Goal: Information Seeking & Learning: Learn about a topic

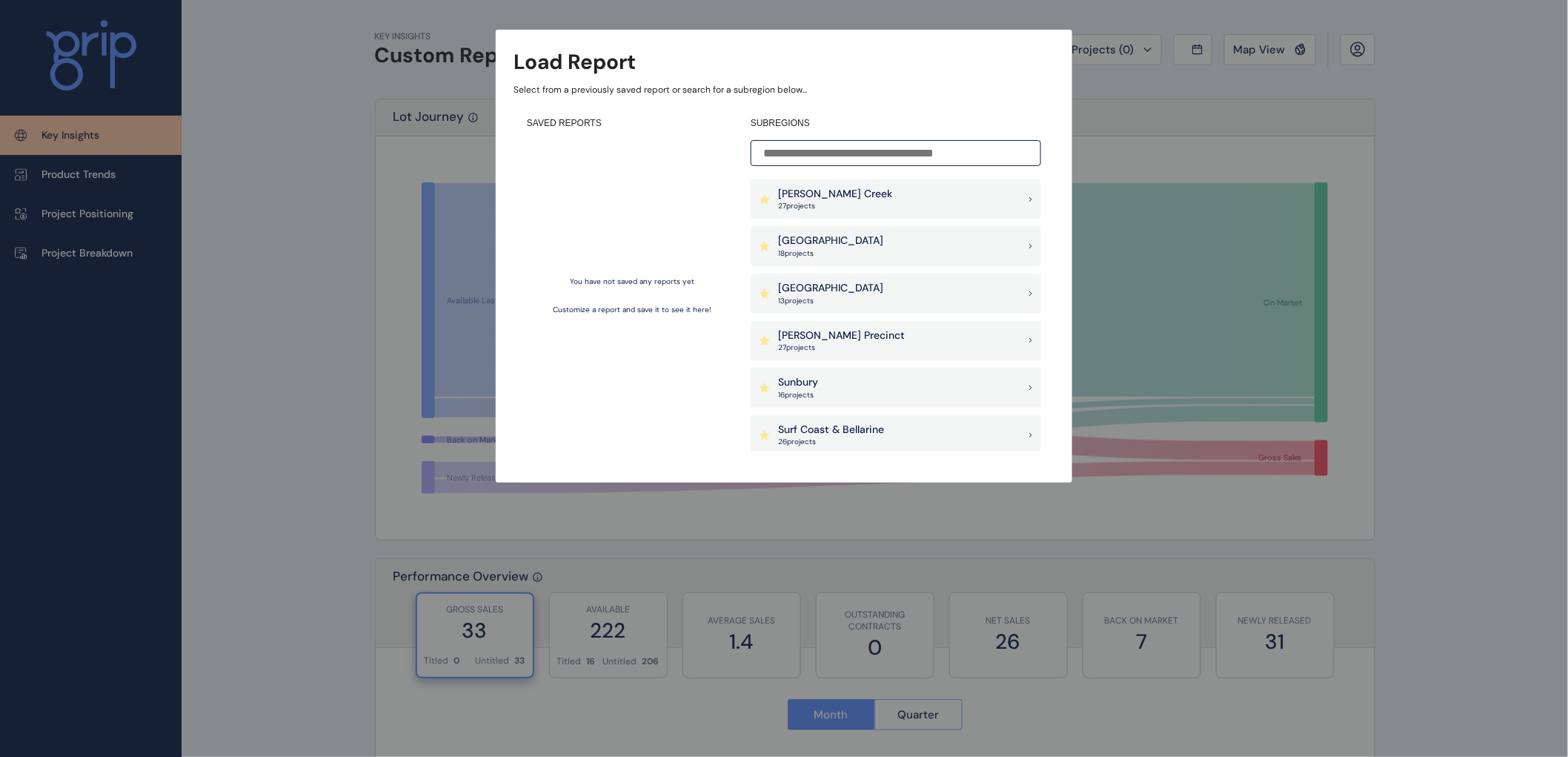
click at [793, 386] on p "Sunbury" at bounding box center [798, 382] width 40 height 15
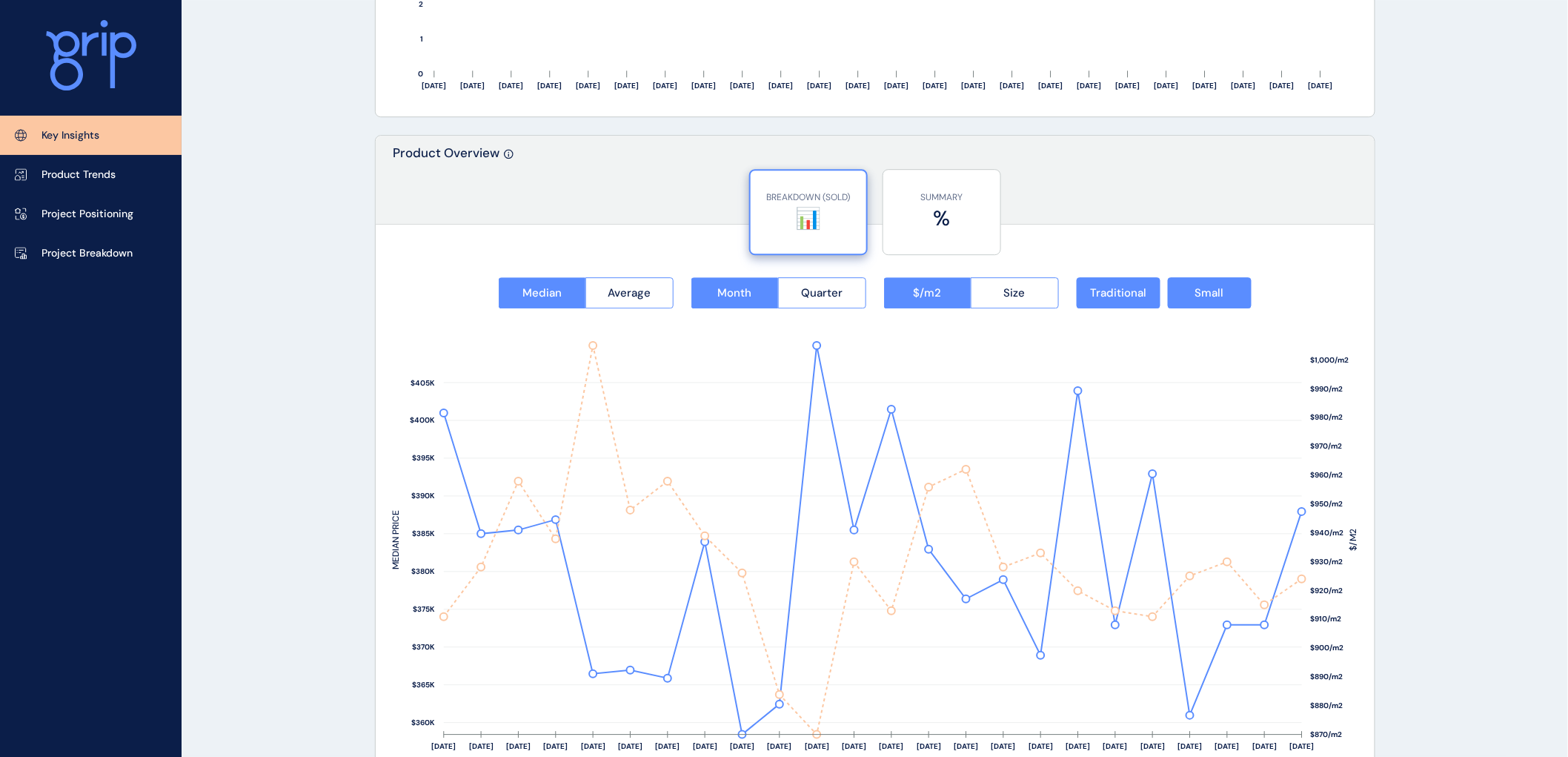
scroll to position [1895, 0]
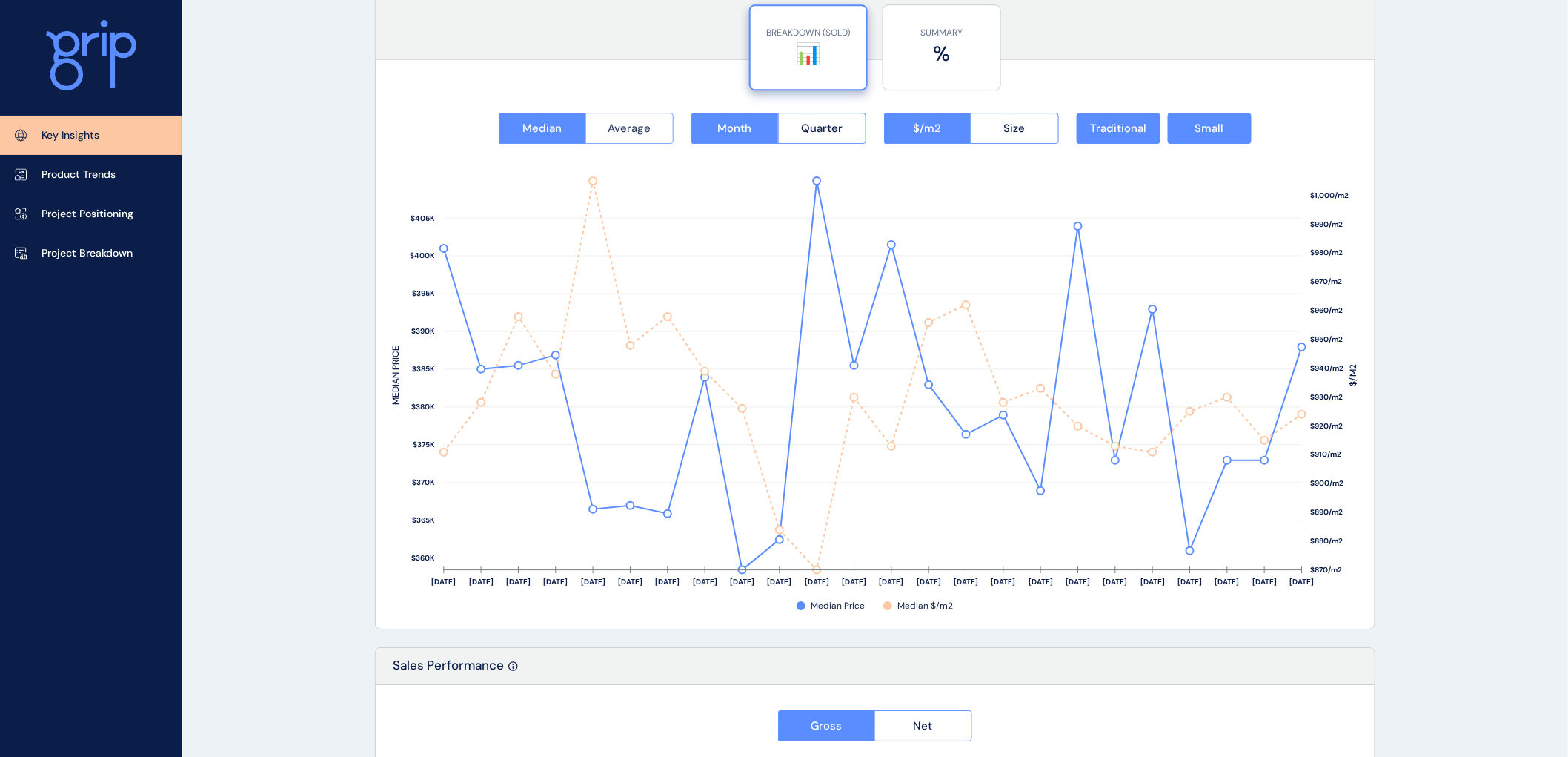
click at [628, 125] on span "Average" at bounding box center [629, 127] width 43 height 15
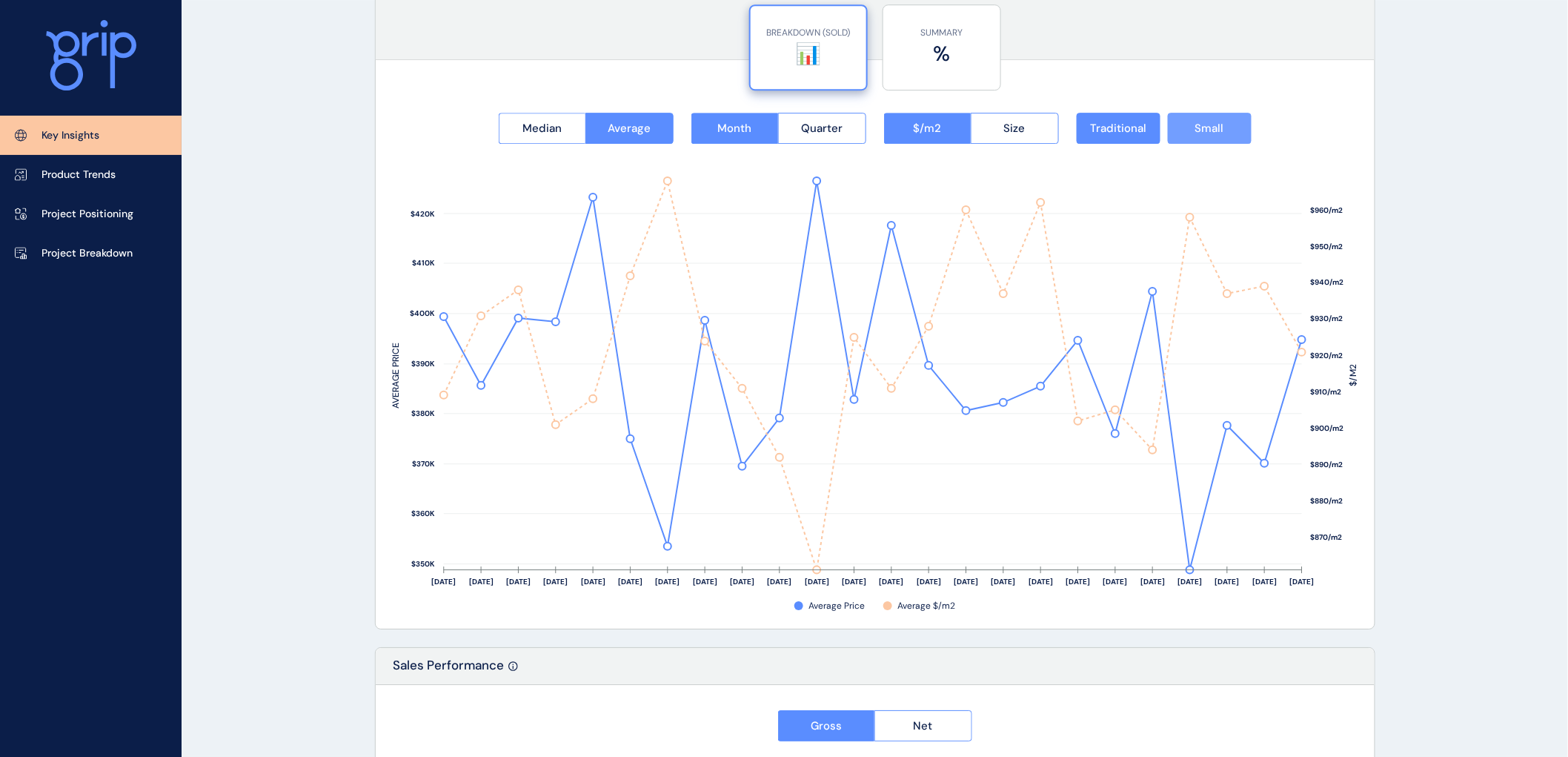
click at [1195, 133] on span "Small" at bounding box center [1210, 127] width 29 height 15
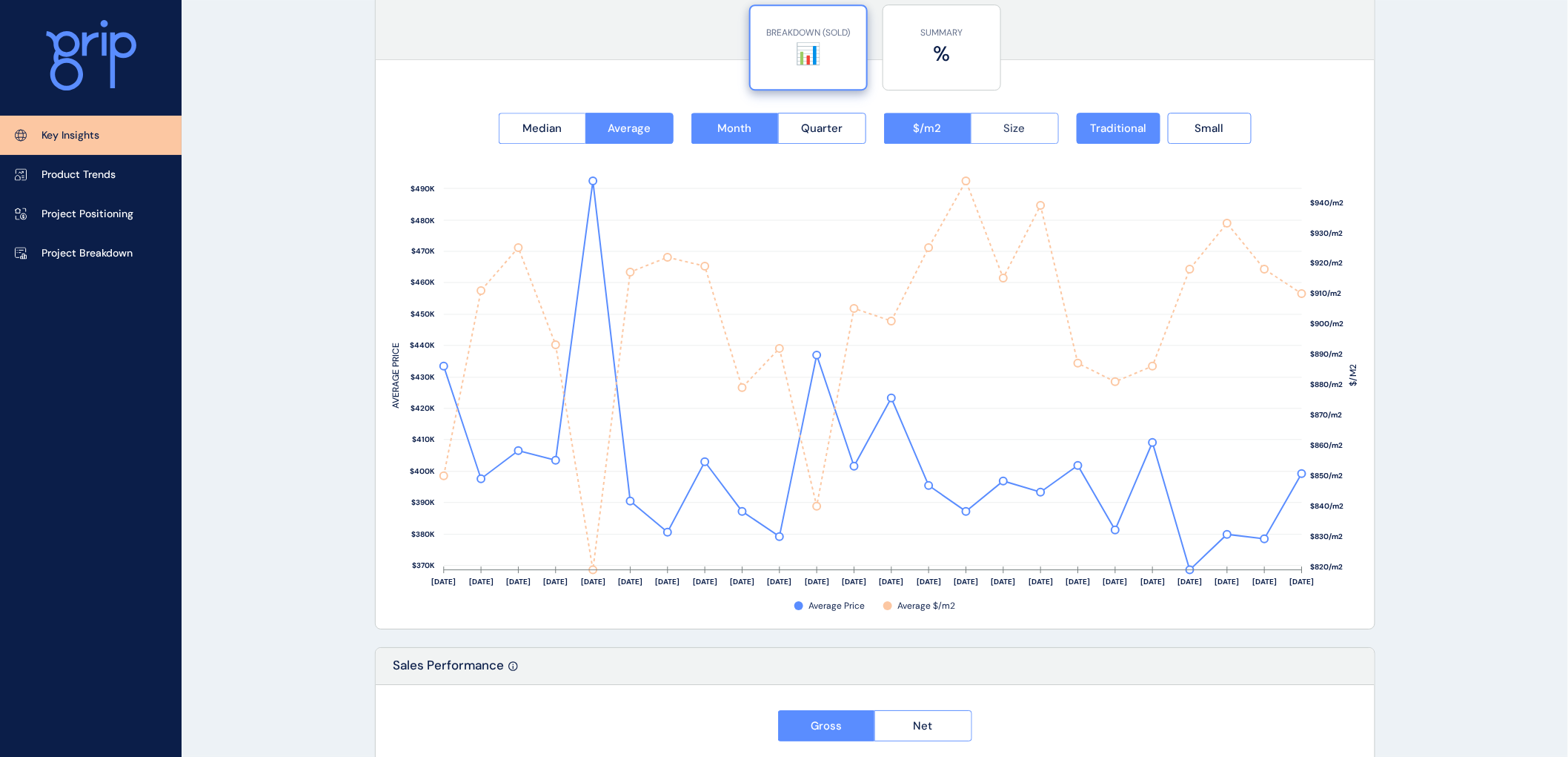
click at [1004, 127] on span "Size" at bounding box center [1014, 127] width 21 height 15
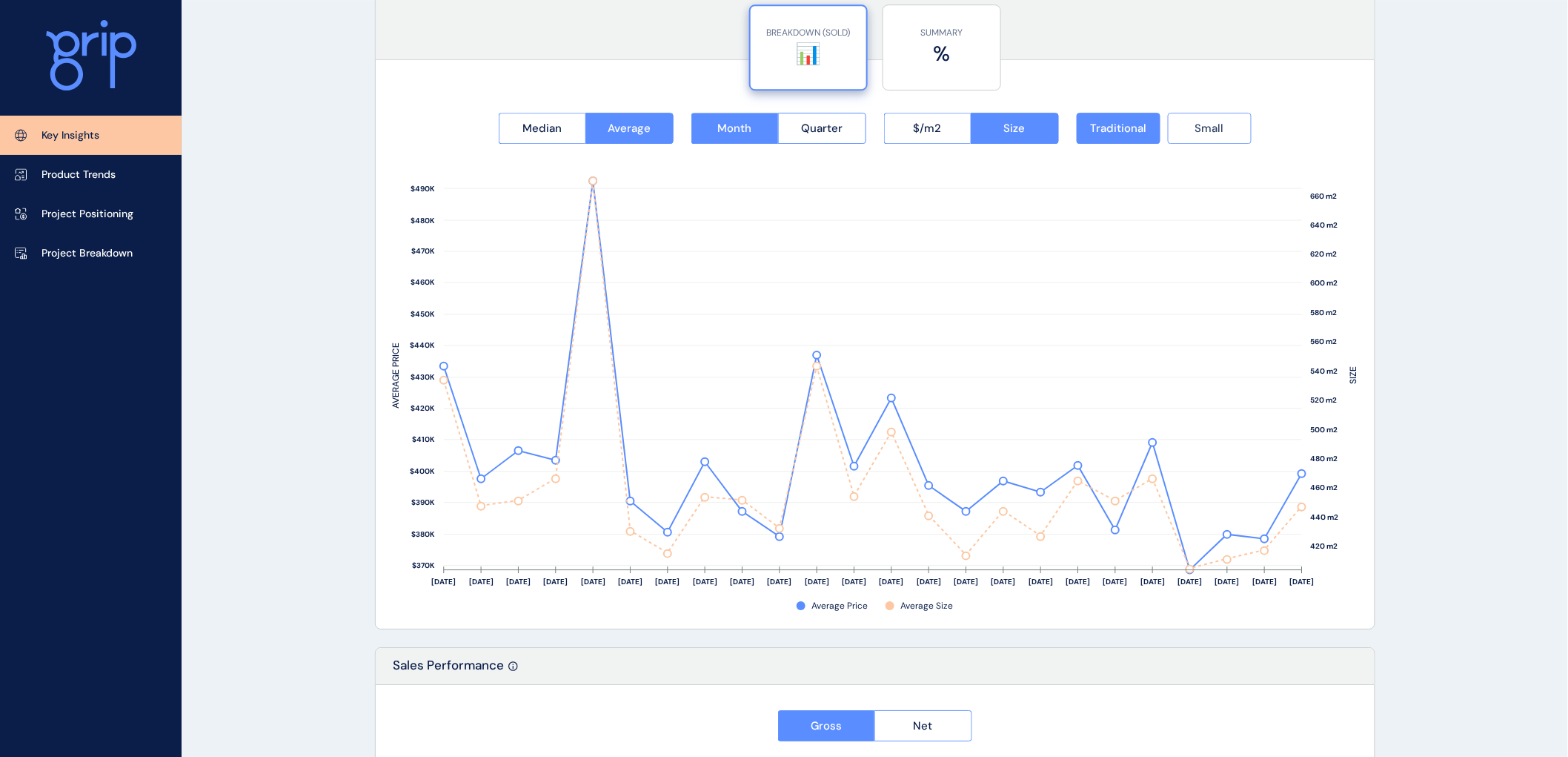
click at [1200, 127] on span "Small" at bounding box center [1210, 127] width 29 height 15
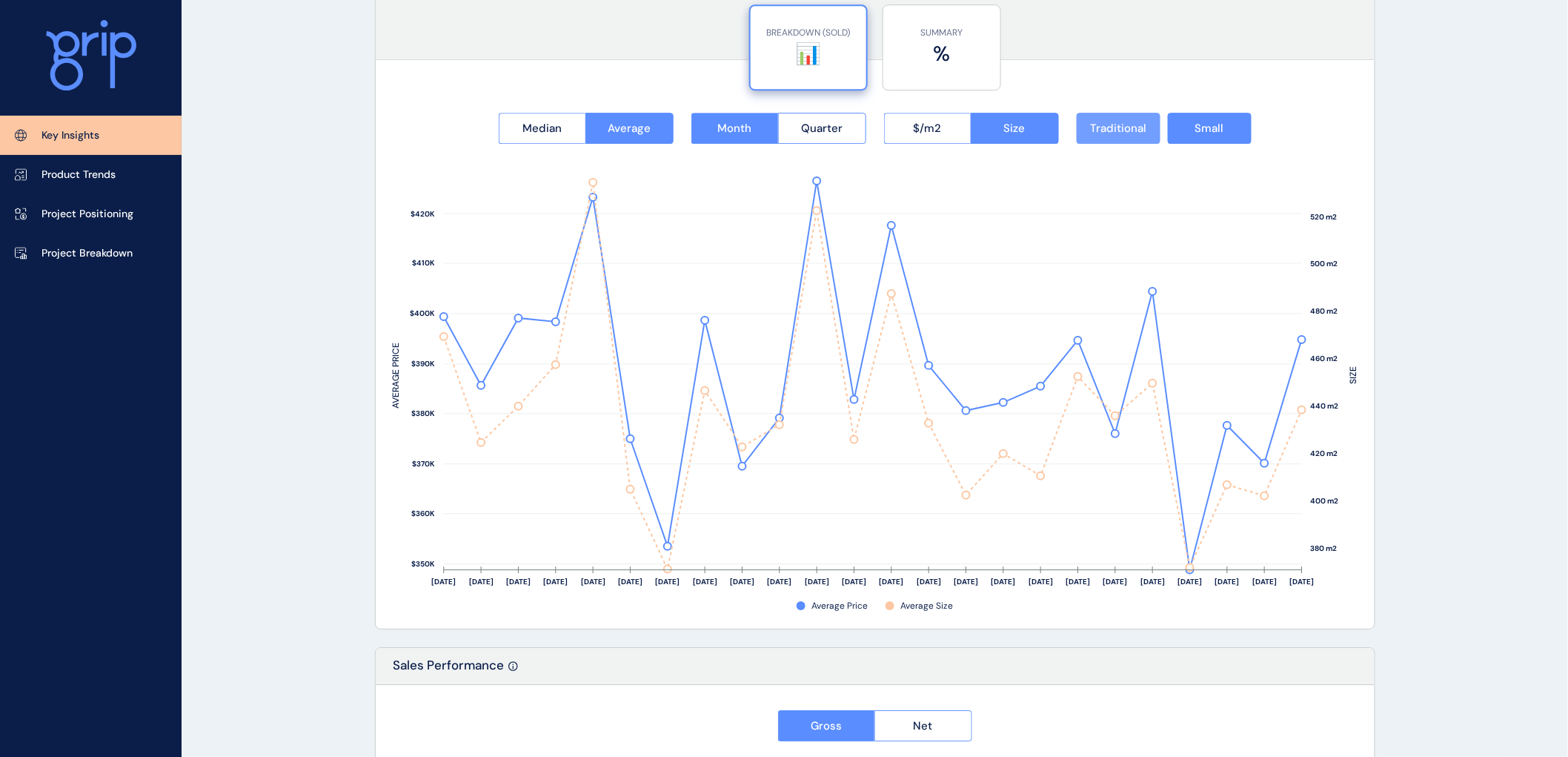
click at [1110, 125] on span "Traditional" at bounding box center [1118, 127] width 56 height 15
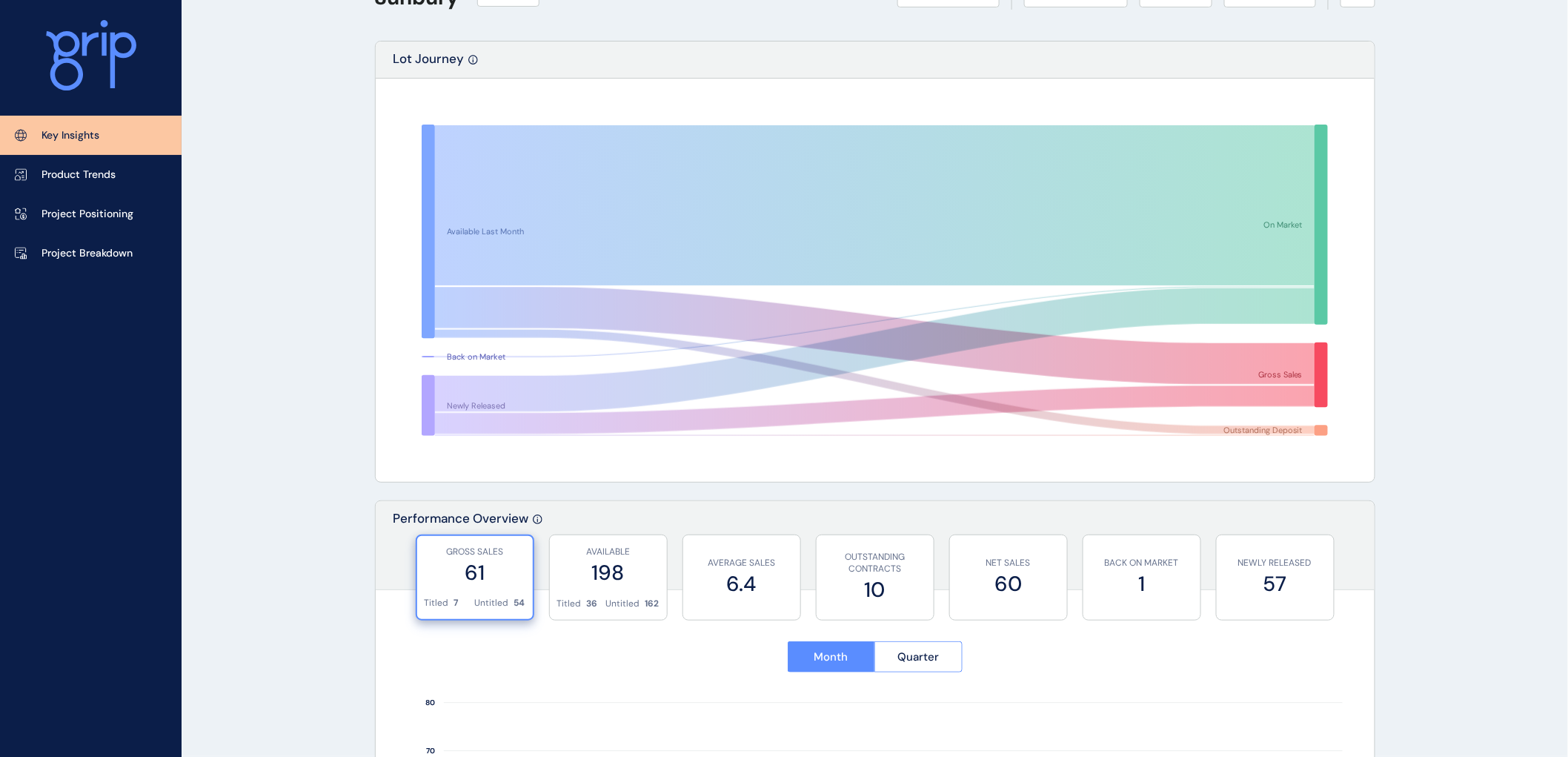
scroll to position [0, 0]
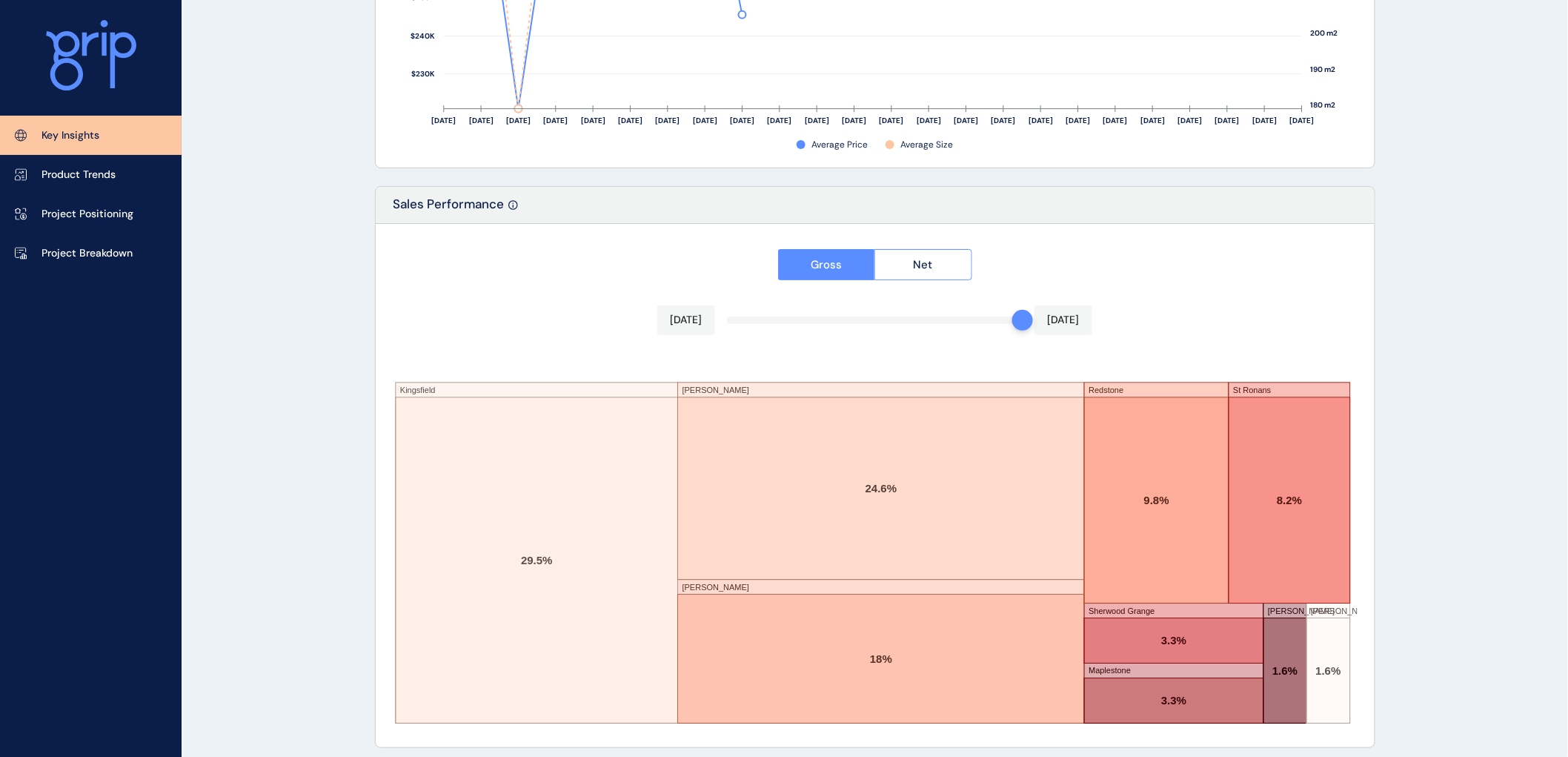
scroll to position [2365, 0]
